Goal: Transaction & Acquisition: Purchase product/service

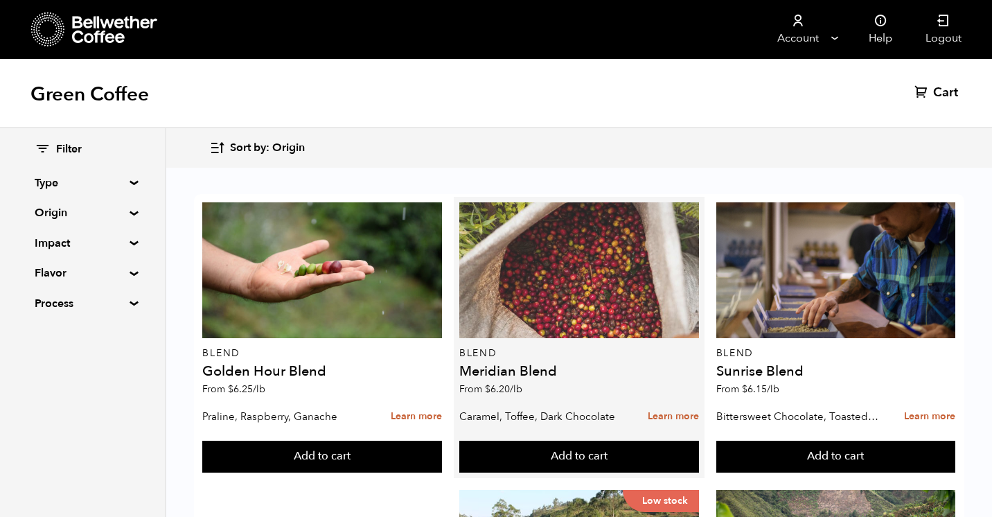
scroll to position [240, 0]
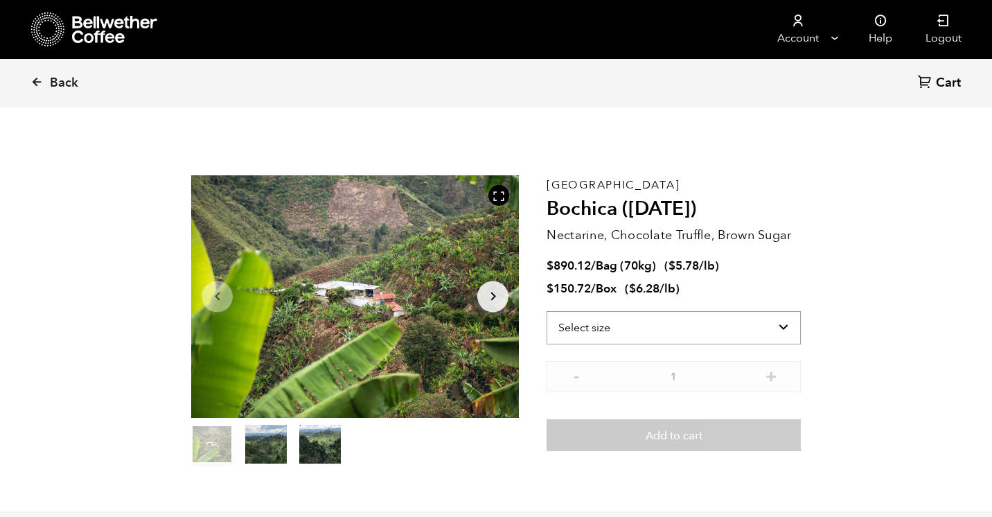
click at [754, 321] on select "Select size Bag (70kg) (154 lbs) Box (24 lbs)" at bounding box center [674, 327] width 254 height 33
select select "bag"
click at [547, 311] on select "Select size Bag (70kg) (154 lbs) Box (24 lbs)" at bounding box center [674, 327] width 254 height 33
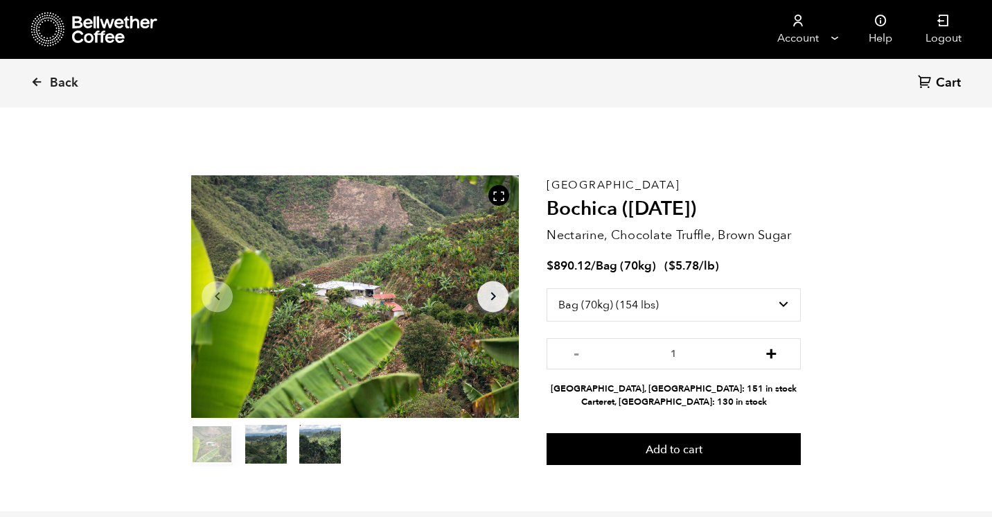
click at [770, 355] on button "+" at bounding box center [771, 352] width 17 height 14
type input "5"
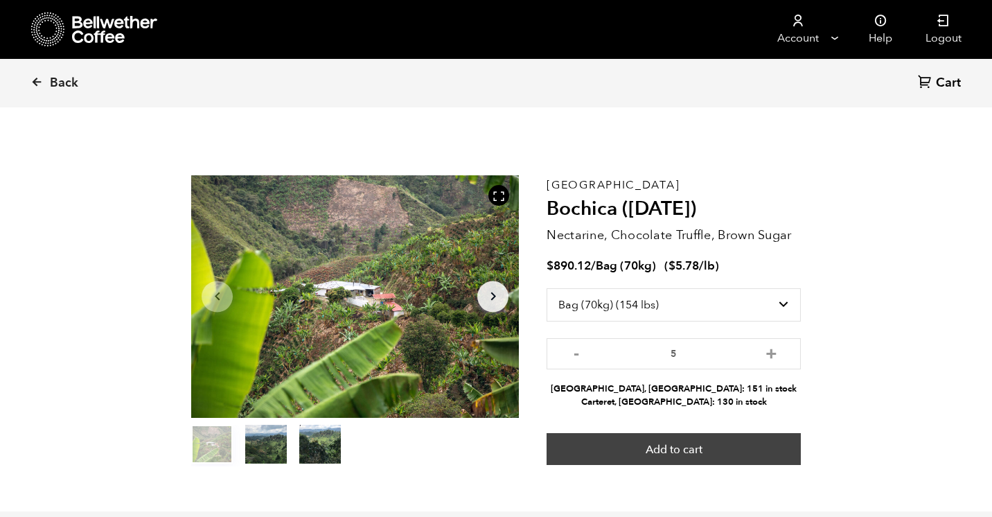
click at [684, 450] on button "Add to cart" at bounding box center [674, 449] width 254 height 32
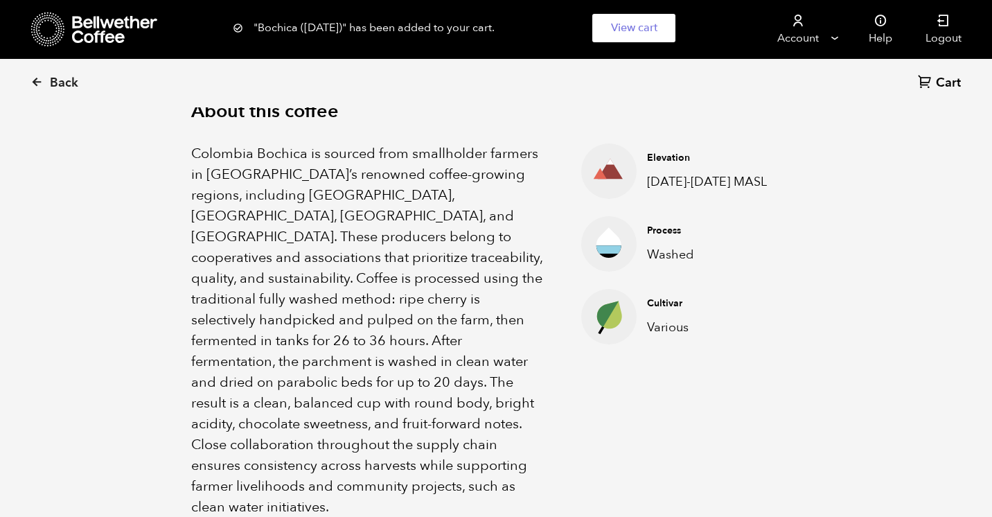
scroll to position [480, 0]
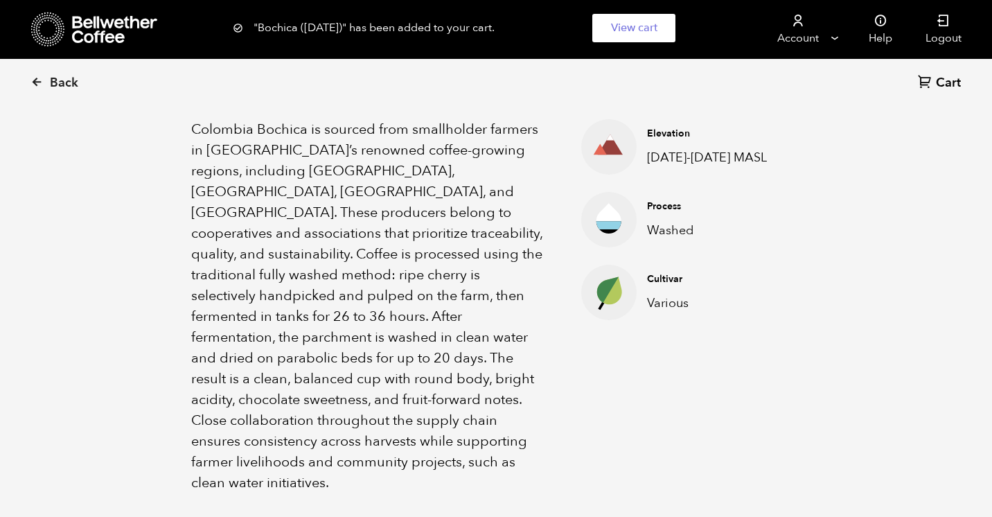
click at [948, 80] on span "Cart" at bounding box center [948, 83] width 25 height 17
click at [624, 31] on link "View cart" at bounding box center [633, 28] width 83 height 28
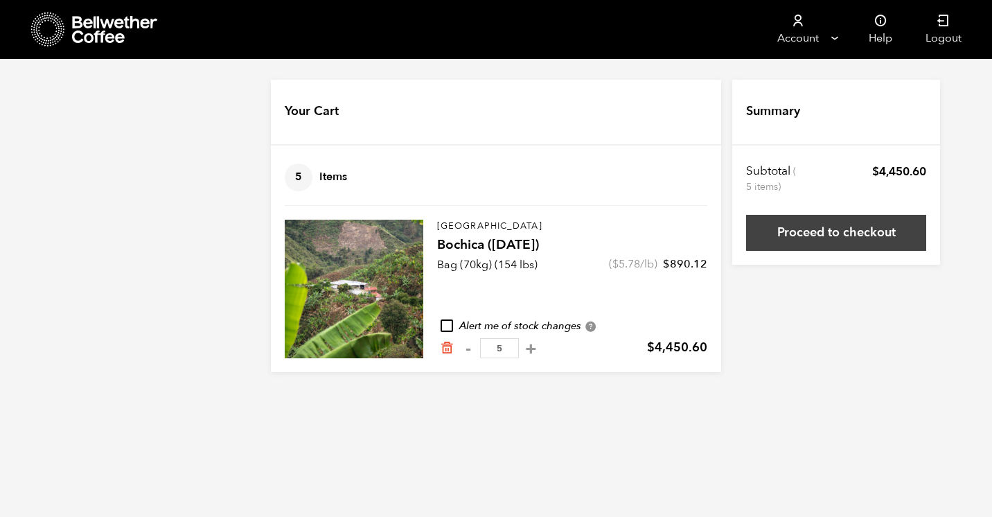
click at [824, 237] on link "Proceed to checkout" at bounding box center [836, 233] width 180 height 36
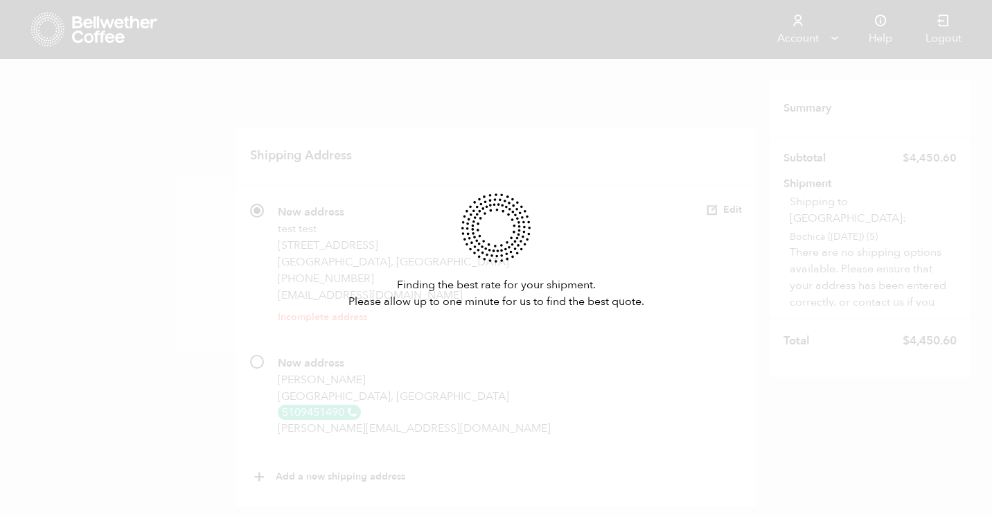
scroll to position [114, 0]
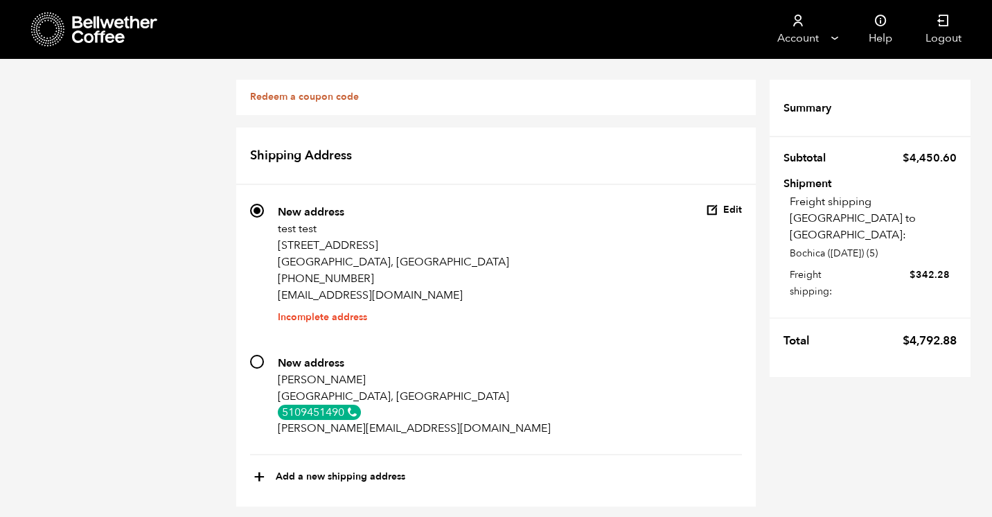
click at [733, 204] on button "Edit" at bounding box center [724, 210] width 36 height 13
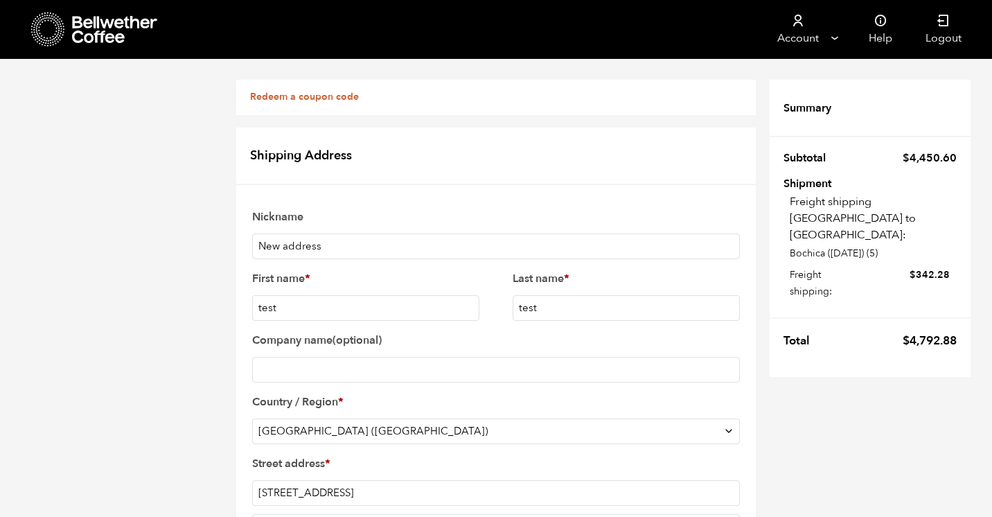
scroll to position [317, 0]
paste input "81003"
type input "81003"
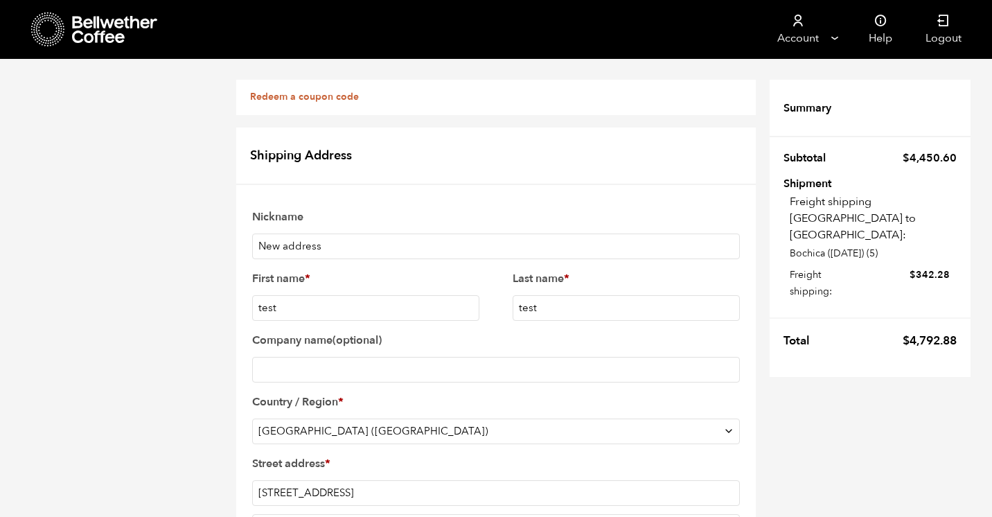
paste input "Pueblo"
type input "Pueblo"
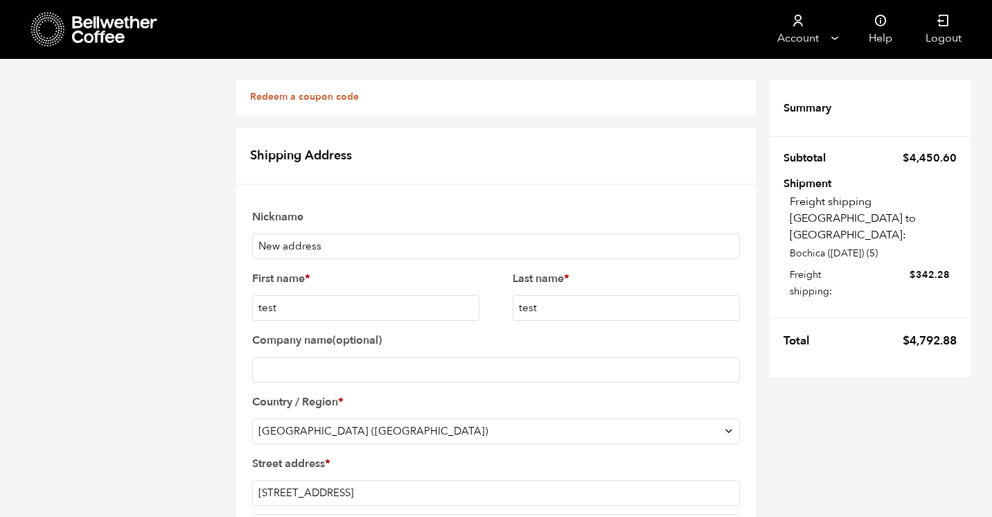
select select "CO"
click at [362, 480] on input "2160 E Aquarius Pl" at bounding box center [496, 493] width 488 height 26
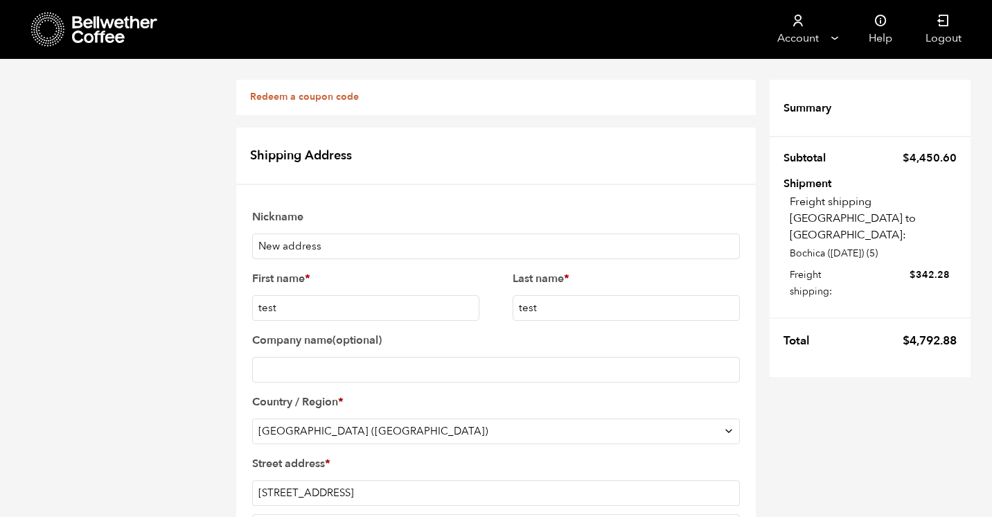
click at [362, 480] on input "2160 E Aquarius Pl" at bounding box center [496, 493] width 488 height 26
paste input "1437 Court St"
type input "1437 Court St"
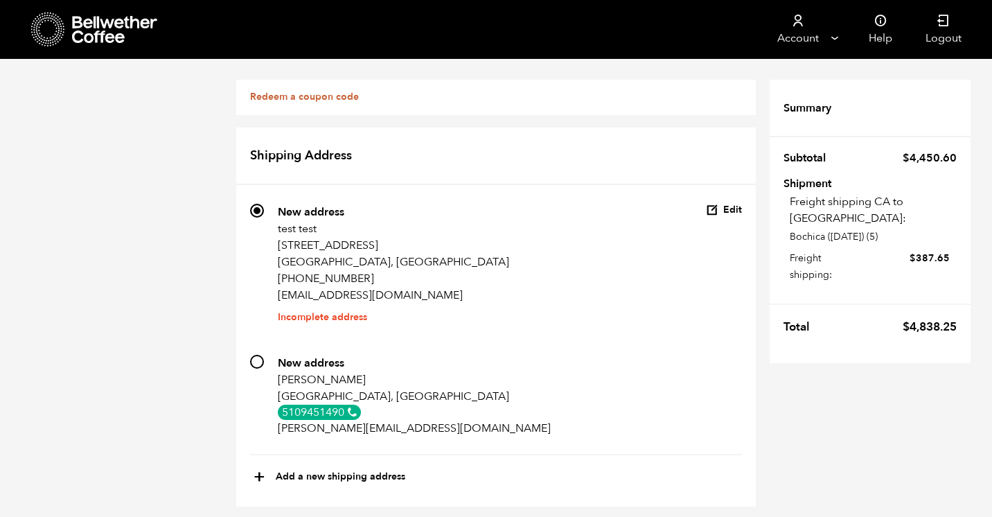
scroll to position [792, 0]
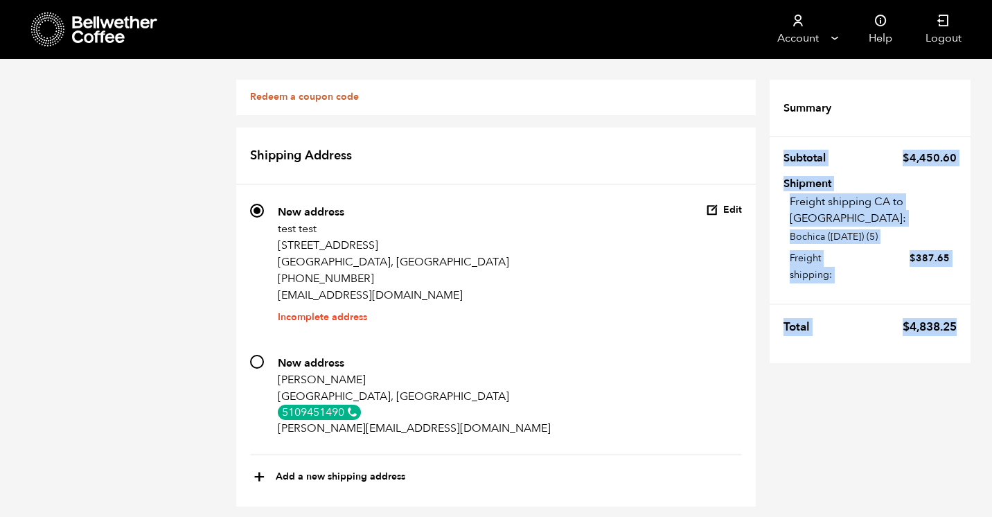
drag, startPoint x: 957, startPoint y: 308, endPoint x: 783, endPoint y: 154, distance: 233.1
click at [783, 154] on tfoot "Summary Subtotal $ 4,450.60 Shipment Freight shipping CA to CO: Bochica (JUN 25…" at bounding box center [870, 214] width 201 height 297
copy tfoot "Subtotal $ 4,450.60 Shipment Freight shipping CA to CO: Bochica (JUN 25) (5) Fr…"
click at [78, 26] on icon at bounding box center [115, 30] width 87 height 28
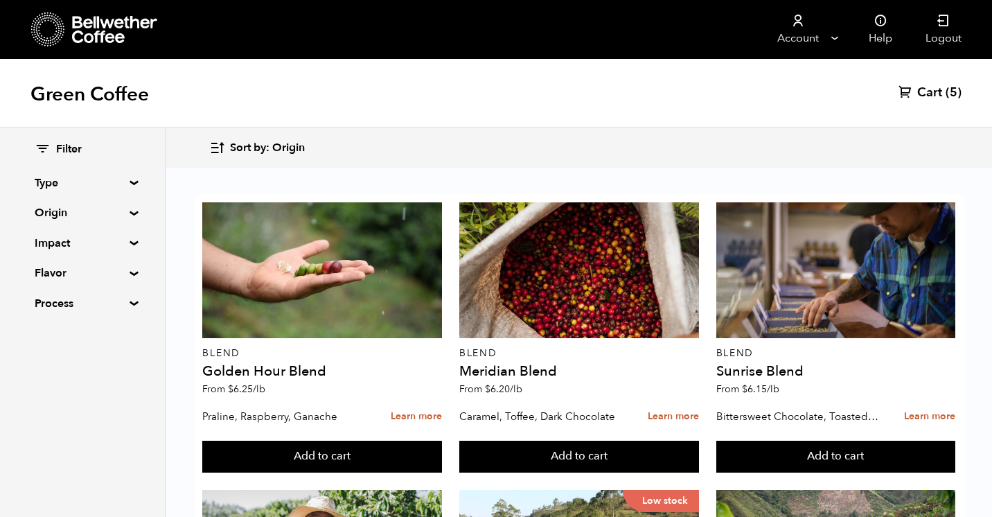
click at [932, 96] on span "Cart" at bounding box center [929, 93] width 25 height 17
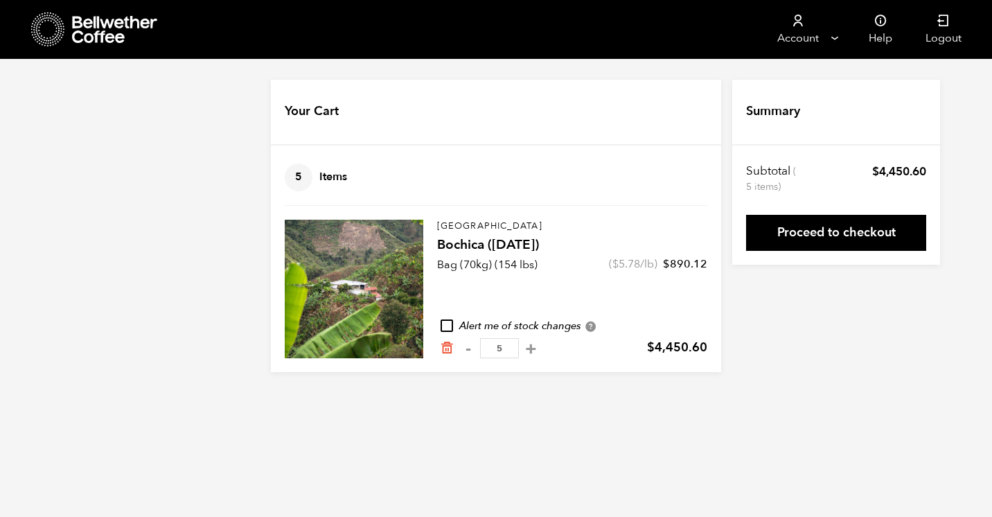
click at [500, 349] on input "5" at bounding box center [499, 348] width 39 height 20
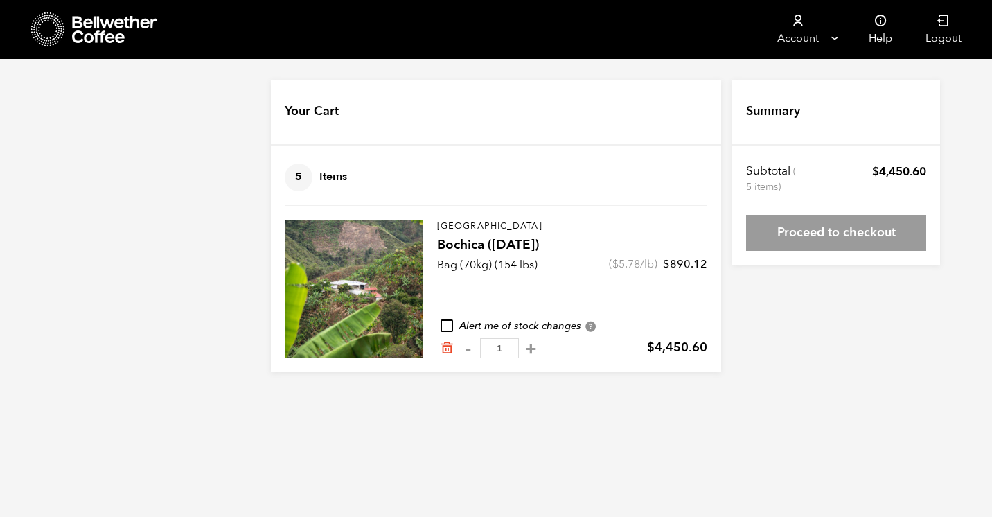
type input "10"
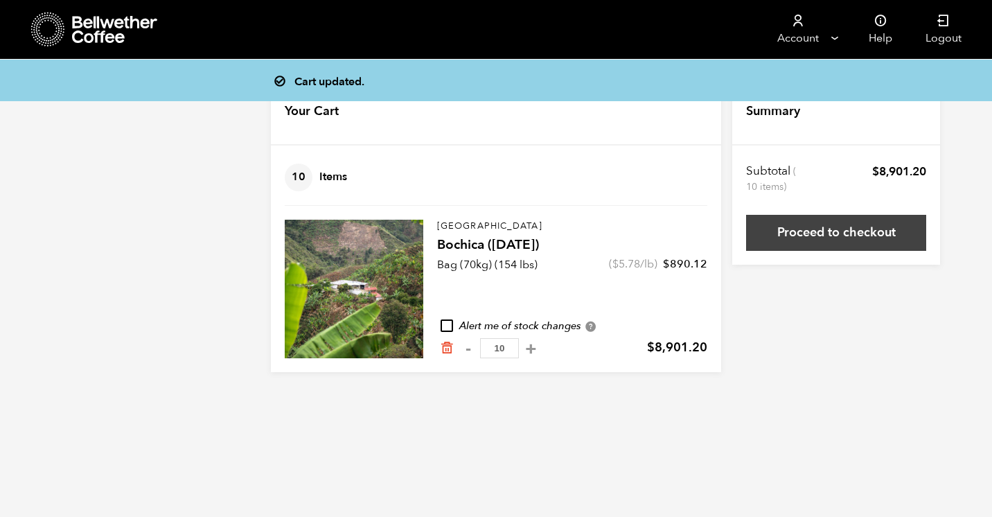
click at [849, 236] on link "Proceed to checkout" at bounding box center [836, 233] width 180 height 36
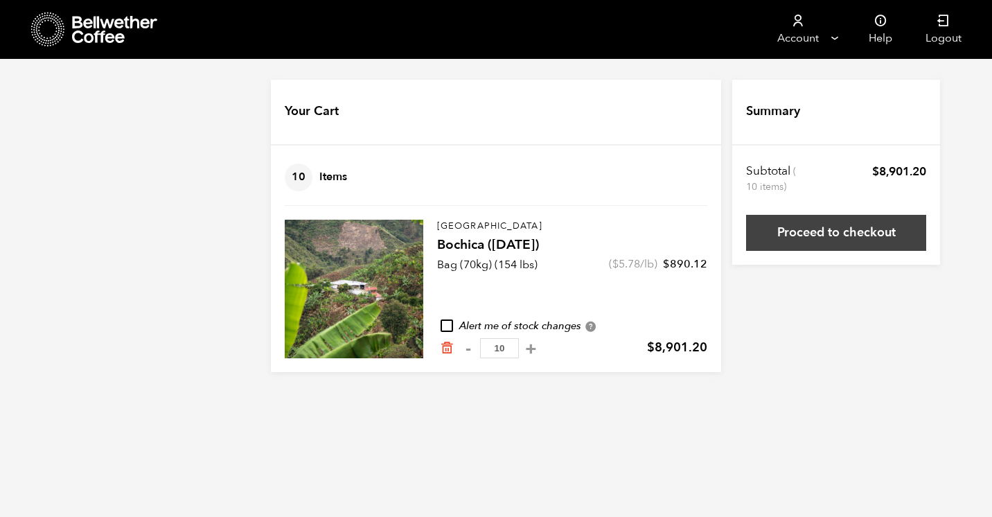
click at [855, 242] on link "Proceed to checkout" at bounding box center [836, 233] width 180 height 36
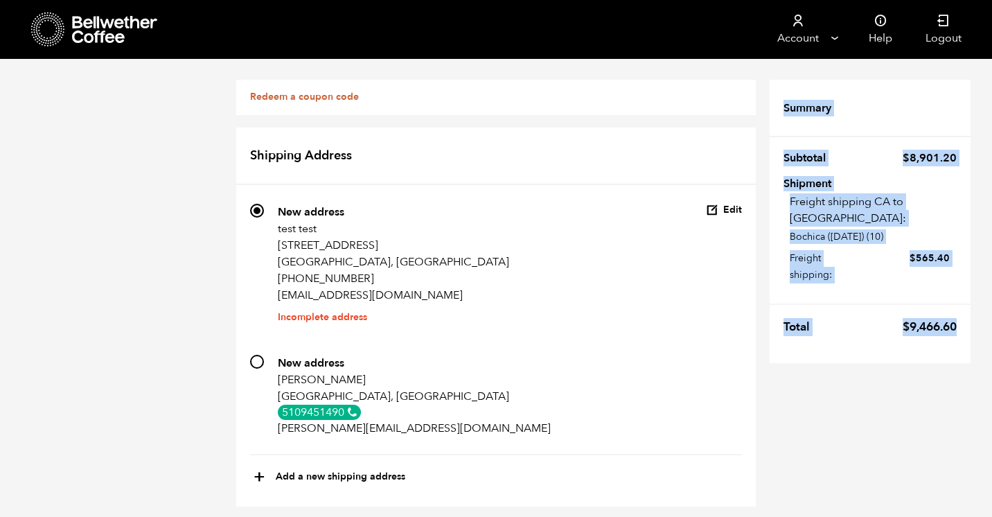
drag, startPoint x: 957, startPoint y: 310, endPoint x: 779, endPoint y: 98, distance: 276.8
click at [779, 98] on tfoot "Summary Subtotal $ 8,901.20 Shipment Freight shipping CA to CO: Bochica (JUN 25…" at bounding box center [870, 214] width 201 height 297
copy tfoot "Summary Subtotal $ 8,901.20 Shipment Freight shipping CA to CO: Bochica (JUN 25…"
click at [120, 37] on icon at bounding box center [115, 30] width 87 height 28
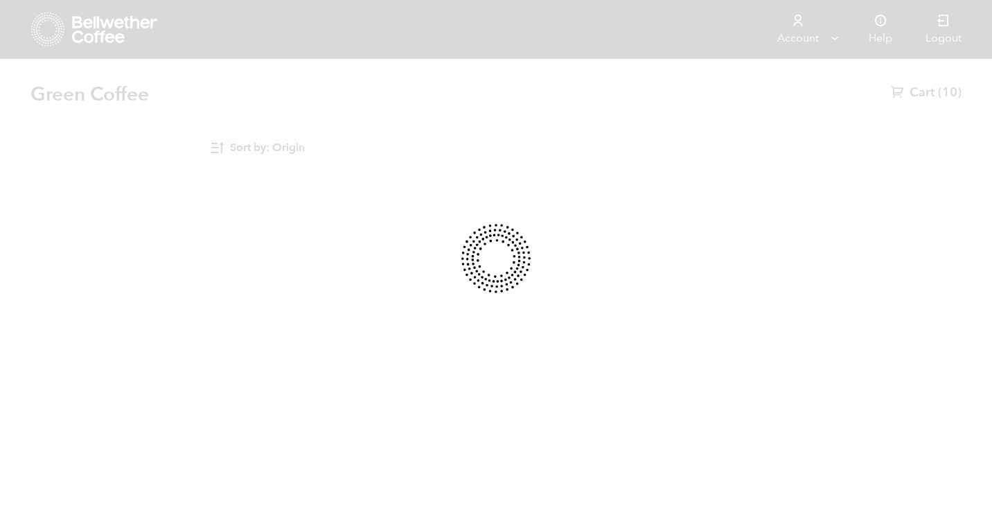
click at [934, 92] on div at bounding box center [496, 258] width 992 height 517
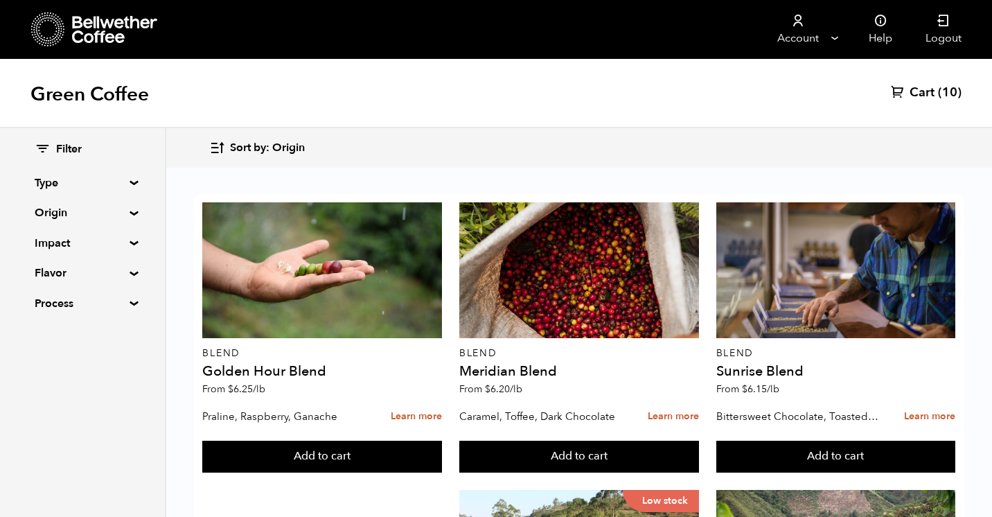
click at [934, 91] on span "Cart" at bounding box center [922, 93] width 25 height 17
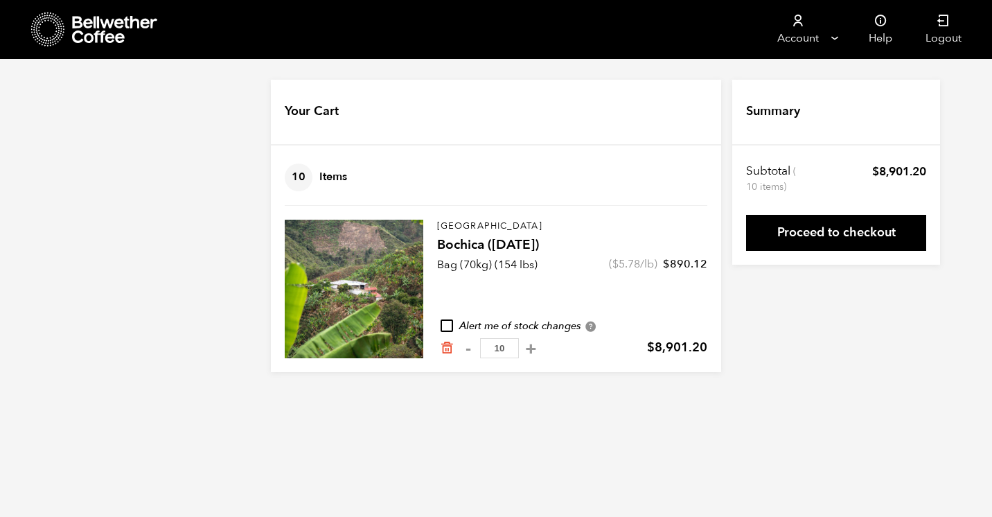
click at [502, 348] on input "10" at bounding box center [499, 348] width 39 height 20
type input "1"
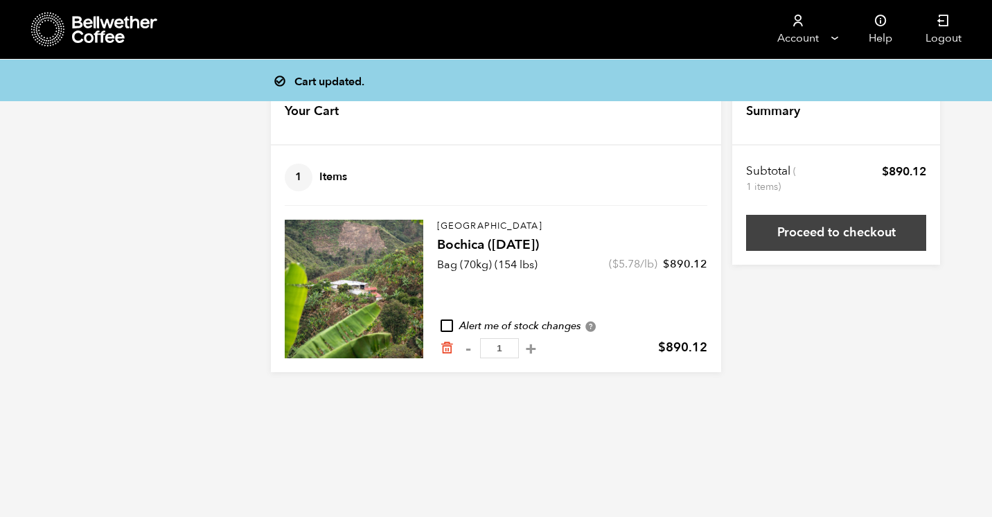
click at [844, 240] on link "Proceed to checkout" at bounding box center [836, 233] width 180 height 36
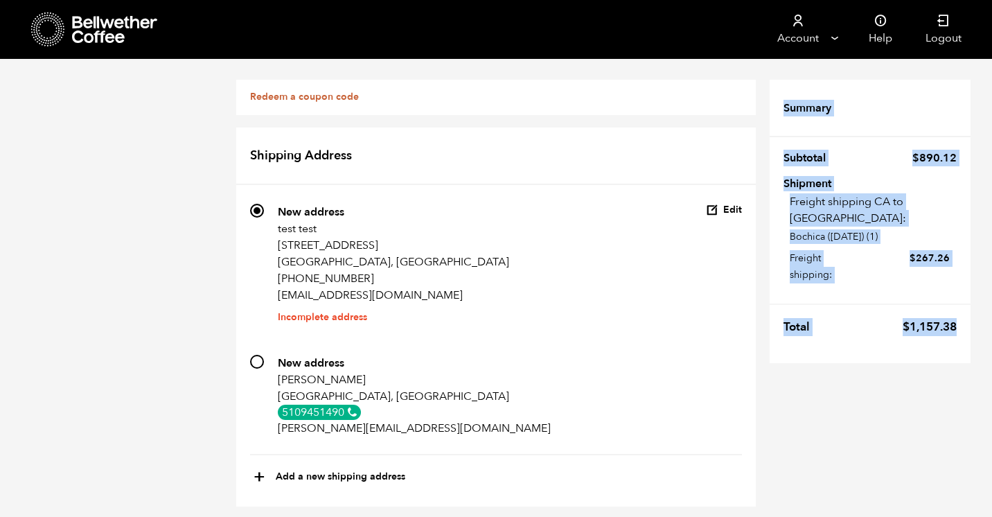
drag, startPoint x: 958, startPoint y: 309, endPoint x: 776, endPoint y: 105, distance: 273.8
click at [776, 105] on tfoot "Summary Subtotal $ 890.12 Shipment Freight shipping CA to CO: Bochica ([DATE]) …" at bounding box center [870, 214] width 201 height 297
copy tfoot "Summary Subtotal $ 890.12 Shipment Freight shipping CA to CO: Bochica ([DATE]) …"
